Goal: Task Accomplishment & Management: Manage account settings

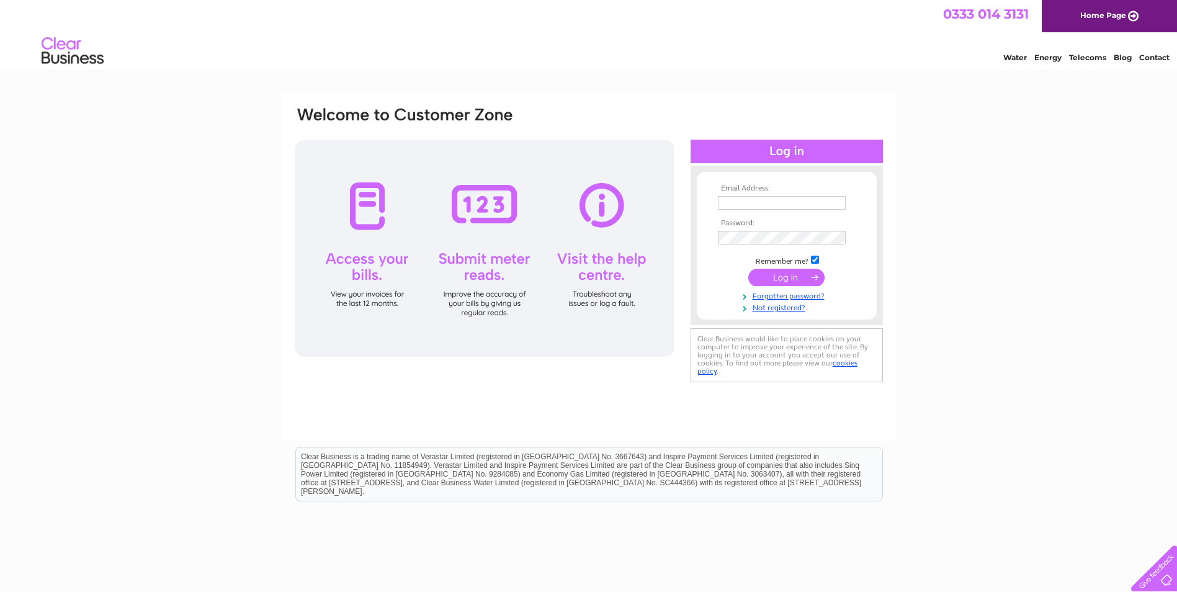
type input "pigfarm.admin@cranswick.co.uk"
click at [775, 270] on input "submit" at bounding box center [786, 277] width 76 height 17
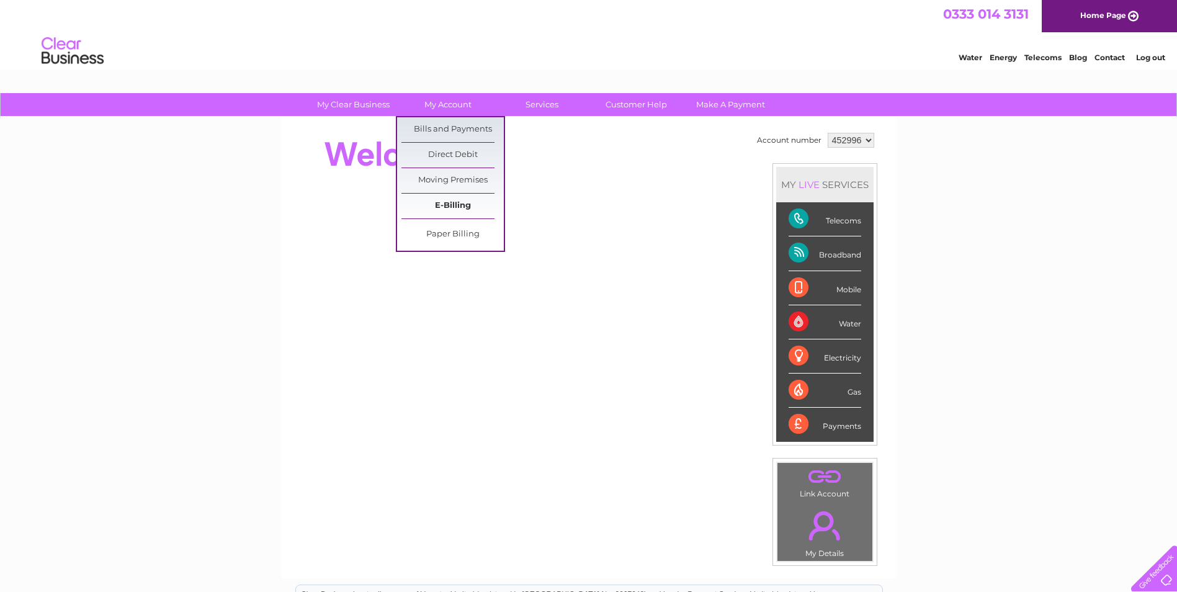
click at [433, 198] on link "E-Billing" at bounding box center [453, 206] width 102 height 25
click at [438, 125] on link "Bills and Payments" at bounding box center [453, 129] width 102 height 25
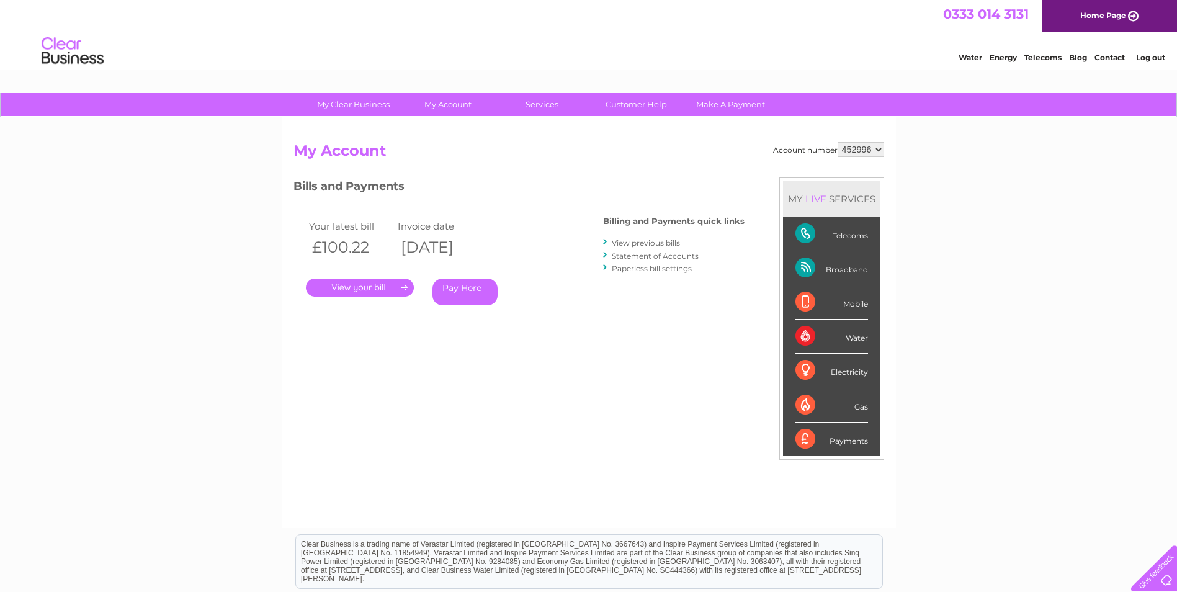
click at [389, 288] on link "." at bounding box center [360, 288] width 108 height 18
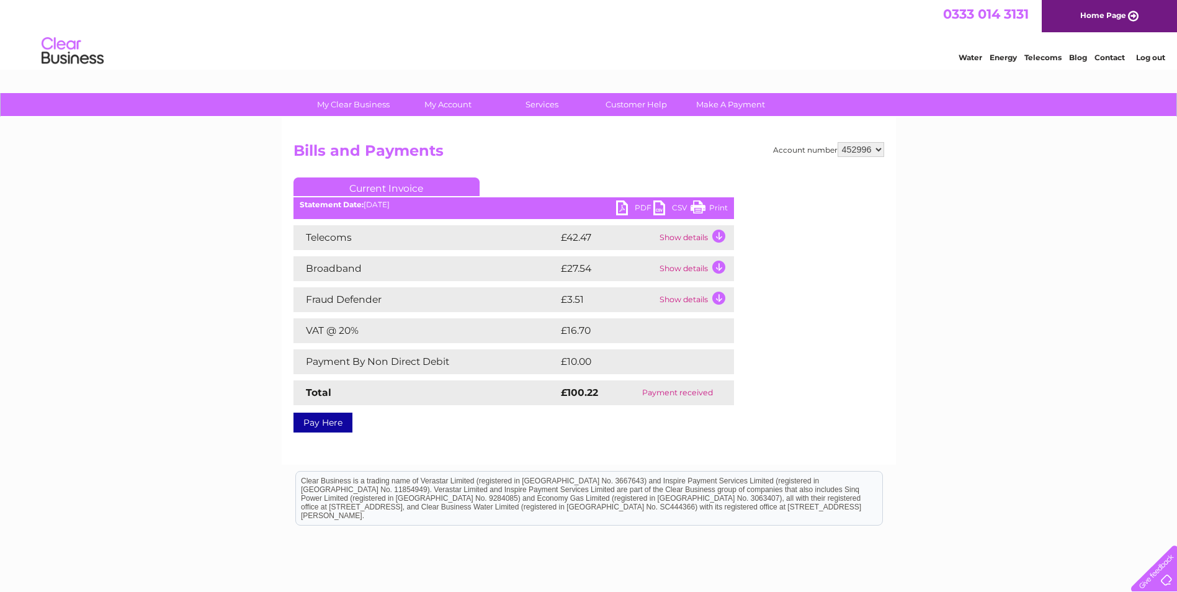
click at [626, 209] on link "PDF" at bounding box center [634, 209] width 37 height 18
